Goal: Obtain resource: Download file/media

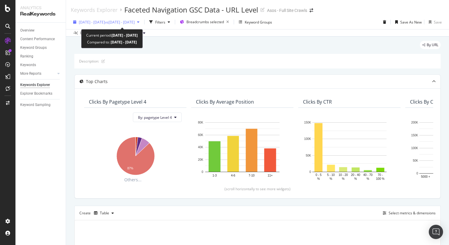
click at [101, 23] on span "[DATE] - [DATE]" at bounding box center [92, 22] width 26 height 5
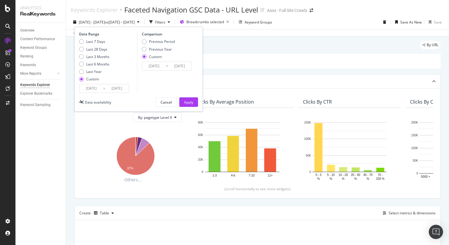
click at [94, 87] on input "2025/08/18" at bounding box center [91, 88] width 24 height 8
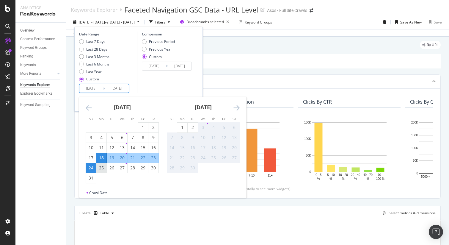
click at [102, 168] on div "25" at bounding box center [101, 168] width 10 height 6
type input "2025/08/25"
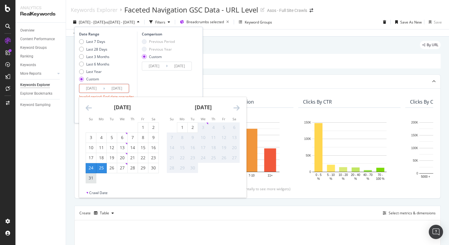
click at [93, 176] on div "31" at bounding box center [91, 178] width 10 height 6
type input "[DATE]"
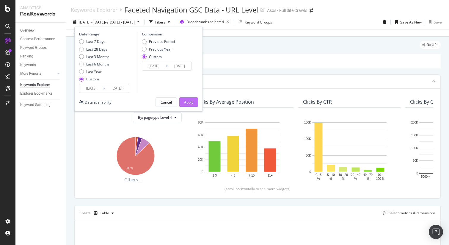
click at [184, 103] on div "Apply" at bounding box center [188, 102] width 9 height 5
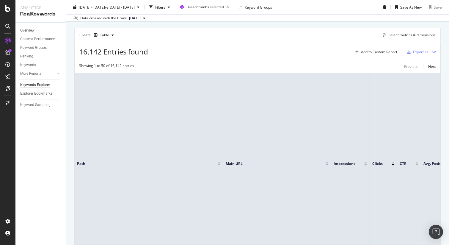
scroll to position [139, 0]
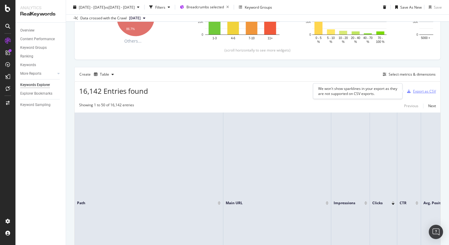
click at [429, 93] on div "Export as CSV" at bounding box center [424, 91] width 23 height 5
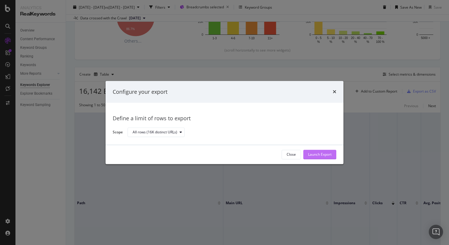
click at [331, 156] on div "Launch Export" at bounding box center [320, 154] width 24 height 5
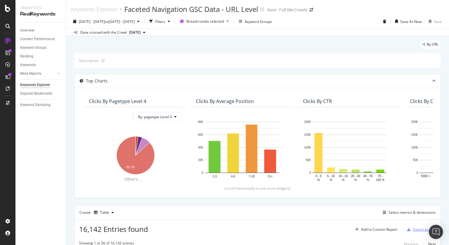
scroll to position [0, 0]
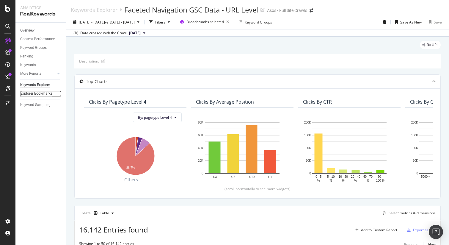
click at [39, 94] on div "Explorer Bookmarks" at bounding box center [36, 93] width 32 height 6
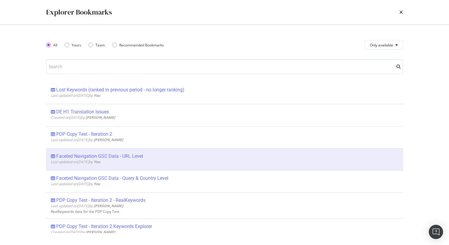
scroll to position [2566, 0]
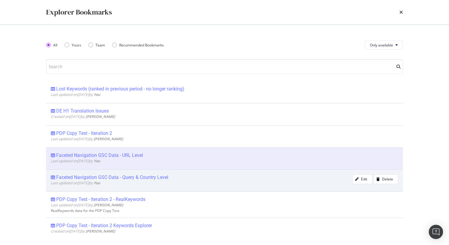
click at [132, 179] on div "Faceted Navigation GSC Data - Query & Country Level" at bounding box center [112, 177] width 112 height 6
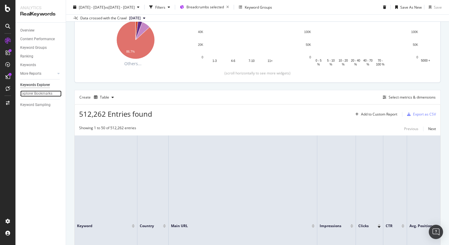
scroll to position [117, 0]
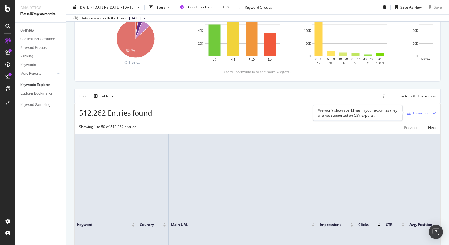
click at [418, 113] on div "Export as CSV" at bounding box center [424, 112] width 23 height 5
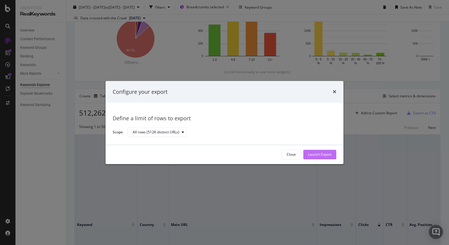
click at [309, 153] on div "Launch Export" at bounding box center [320, 154] width 24 height 5
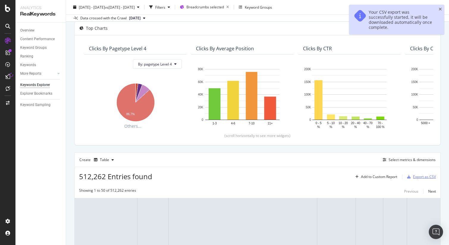
scroll to position [0, 0]
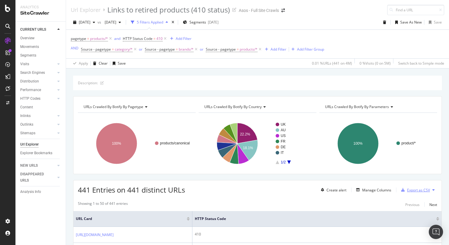
click at [420, 190] on div "Export as CSV" at bounding box center [418, 189] width 23 height 5
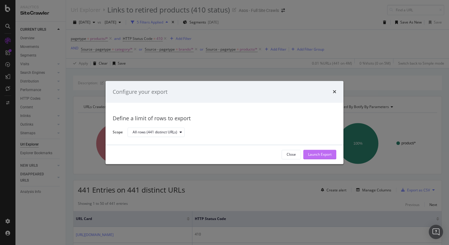
click at [329, 154] on div "Launch Export" at bounding box center [320, 154] width 24 height 5
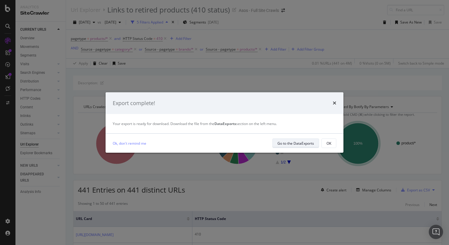
click at [304, 142] on div "Go to the DataExports" at bounding box center [296, 143] width 37 height 5
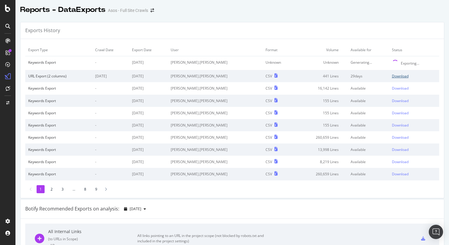
click at [395, 76] on div "Download" at bounding box center [400, 76] width 17 height 5
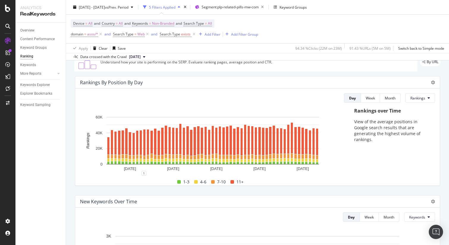
scroll to position [24, 0]
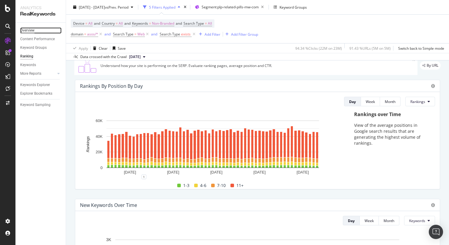
click at [26, 31] on div "Overview" at bounding box center [27, 30] width 14 height 6
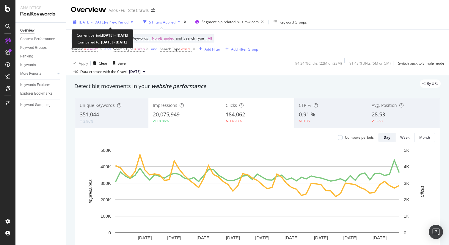
click at [97, 20] on span "[DATE] - [DATE]" at bounding box center [92, 22] width 26 height 5
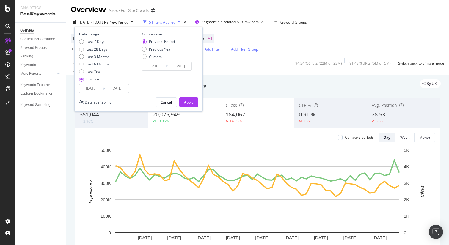
click at [89, 86] on input "[DATE]" at bounding box center [91, 88] width 24 height 8
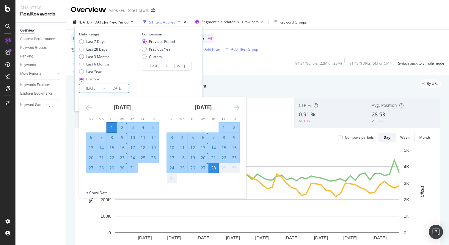
click at [90, 108] on icon "Move backward to switch to the previous month." at bounding box center [89, 107] width 6 height 7
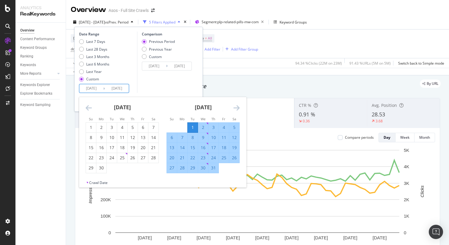
click at [90, 108] on icon "Move backward to switch to the previous month." at bounding box center [89, 107] width 6 height 7
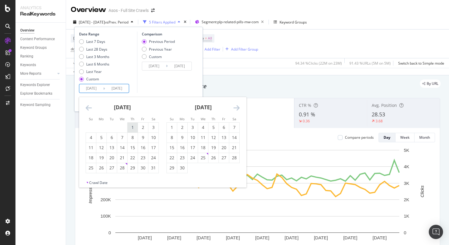
click at [132, 126] on div "1" at bounding box center [133, 127] width 10 height 6
type input "[DATE]"
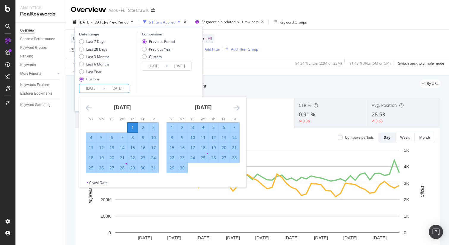
click at [236, 108] on icon "Move forward to switch to the next month." at bounding box center [237, 107] width 6 height 7
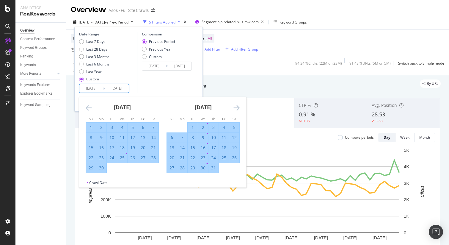
click at [236, 108] on icon "Move forward to switch to the next month." at bounding box center [237, 107] width 6 height 7
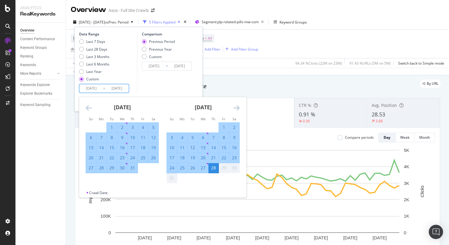
click at [218, 82] on div "By URL" at bounding box center [254, 83] width 373 height 8
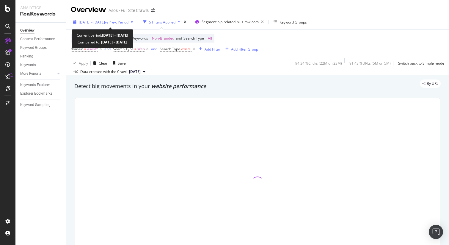
click at [90, 22] on span "[DATE] - [DATE]" at bounding box center [92, 22] width 26 height 5
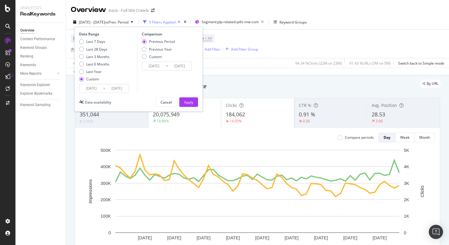
click at [99, 88] on input "[DATE]" at bounding box center [91, 88] width 24 height 8
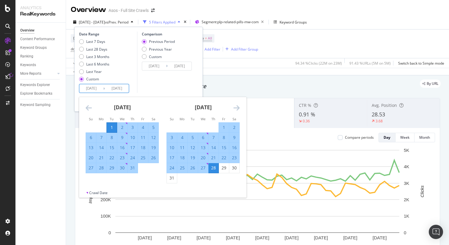
click at [89, 108] on icon "Move backward to switch to the previous month." at bounding box center [89, 107] width 6 height 7
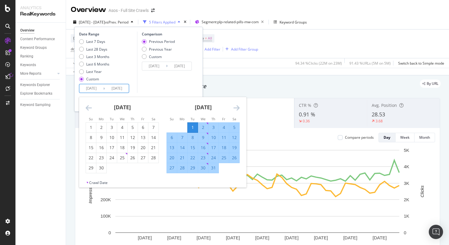
click at [89, 108] on icon "Move backward to switch to the previous month." at bounding box center [89, 107] width 6 height 7
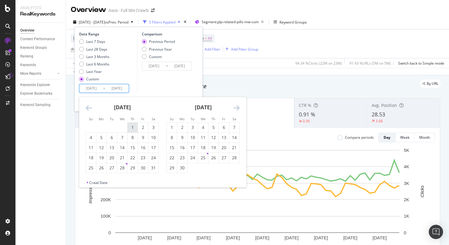
click at [134, 131] on div "1" at bounding box center [133, 128] width 10 height 10
type input "[DATE]"
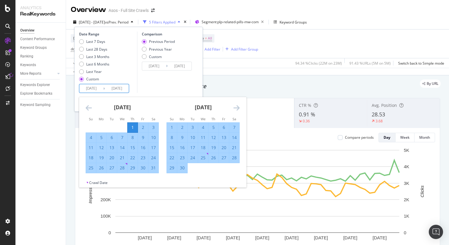
click at [237, 108] on icon "Move forward to switch to the next month." at bounding box center [237, 107] width 6 height 7
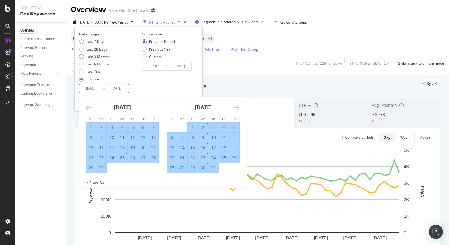
click at [237, 108] on icon "Move forward to switch to the next month." at bounding box center [237, 107] width 6 height 7
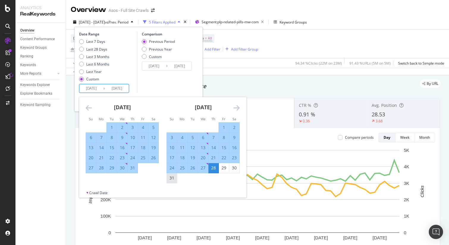
click at [172, 176] on div "31" at bounding box center [172, 178] width 10 height 6
type input "[DATE]"
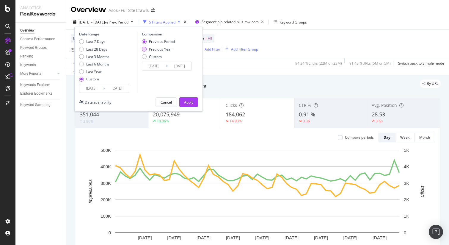
click at [143, 49] on div "Previous Year" at bounding box center [144, 49] width 5 height 5
type input "[DATE]"
click at [189, 102] on div "Apply" at bounding box center [188, 102] width 9 height 5
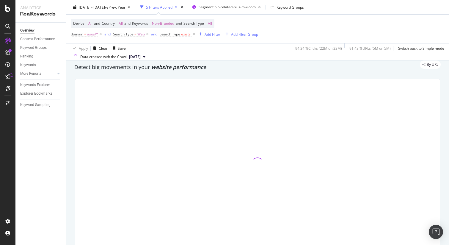
scroll to position [20, 0]
